Goal: Check status: Check status

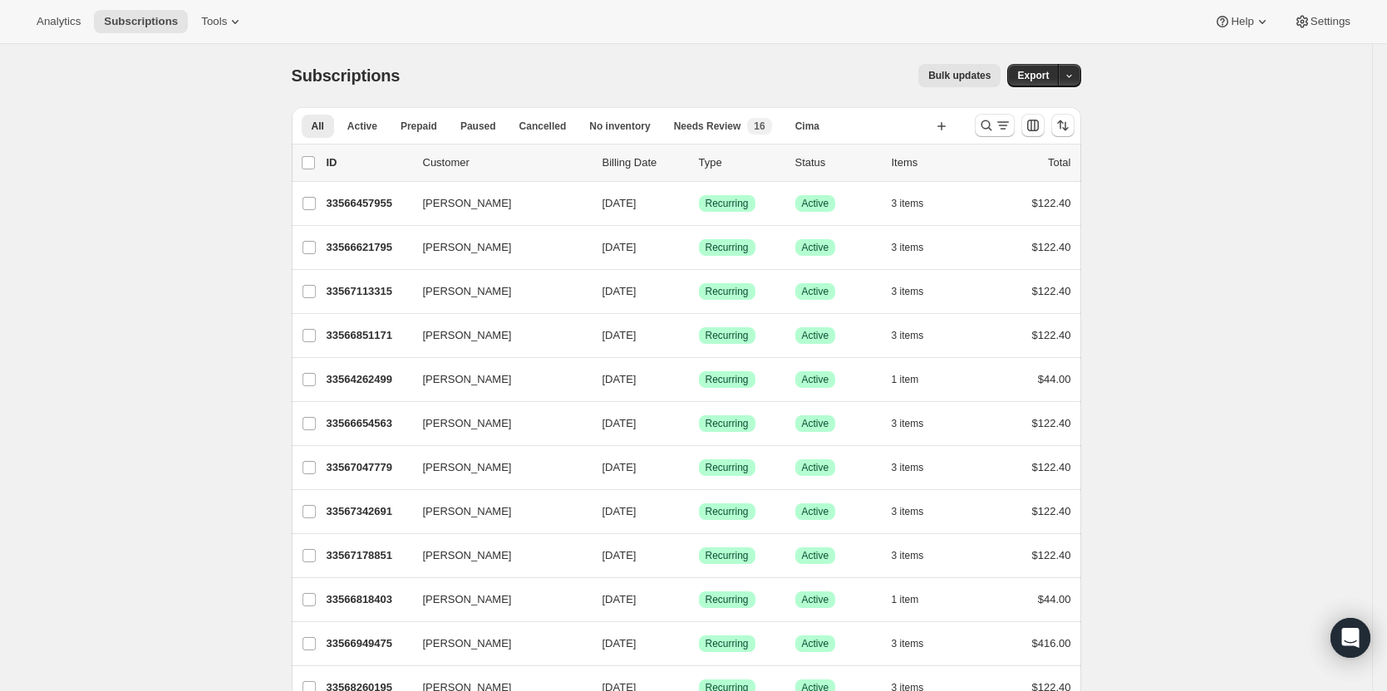
click at [986, 112] on div at bounding box center [1024, 125] width 113 height 33
click at [988, 127] on icon "Search and filter results" at bounding box center [986, 125] width 17 height 17
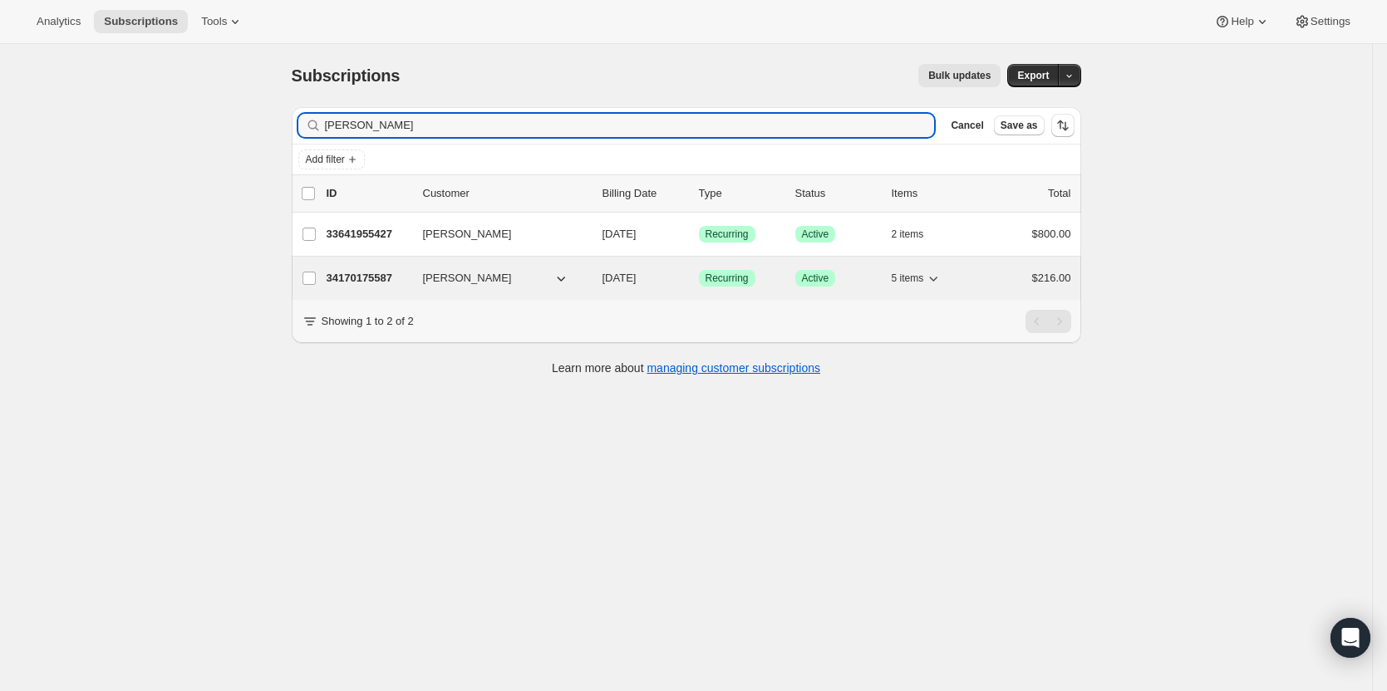
type input "[PERSON_NAME]"
click at [342, 282] on p "34170175587" at bounding box center [368, 278] width 83 height 17
